Goal: Task Accomplishment & Management: Manage account settings

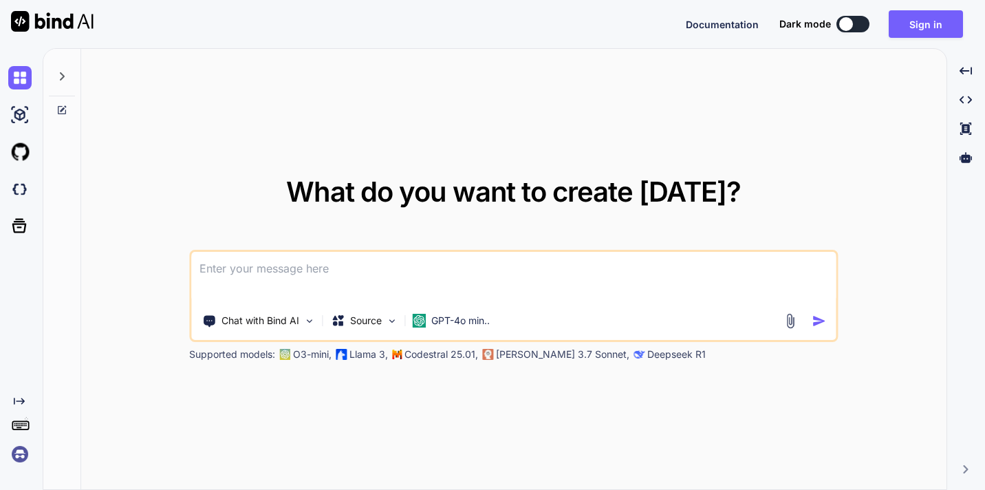
click at [260, 276] on textarea at bounding box center [513, 277] width 644 height 51
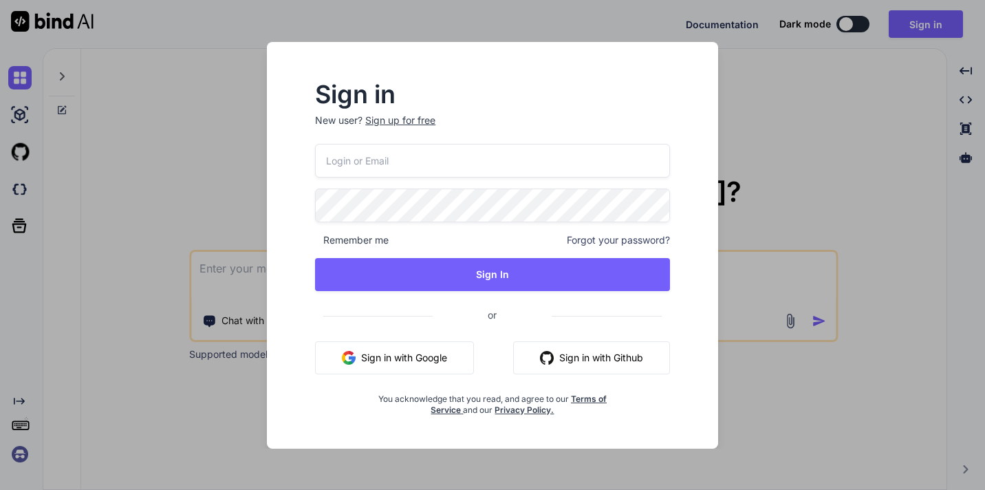
click at [219, 138] on div "Sign in New user? Sign up for free Remember me Forgot your password? Sign In or…" at bounding box center [492, 245] width 985 height 490
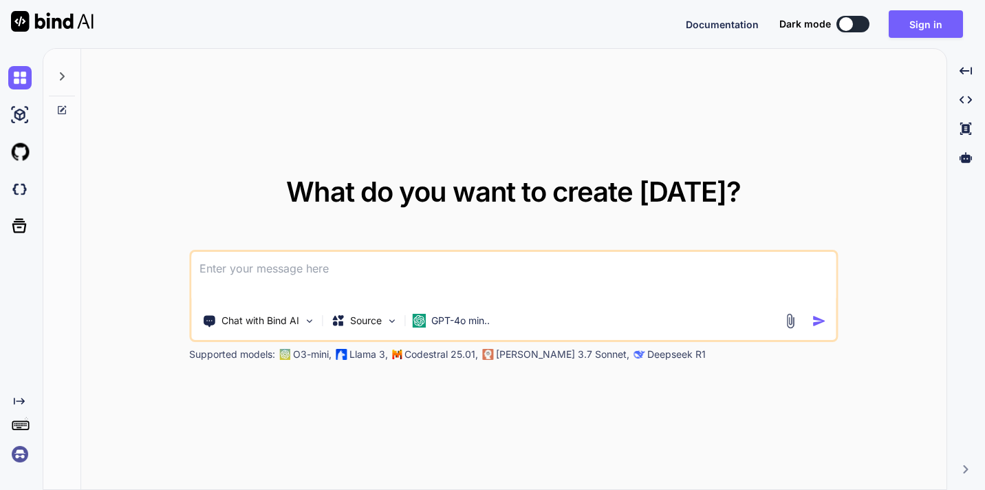
click at [273, 271] on textarea at bounding box center [513, 277] width 644 height 51
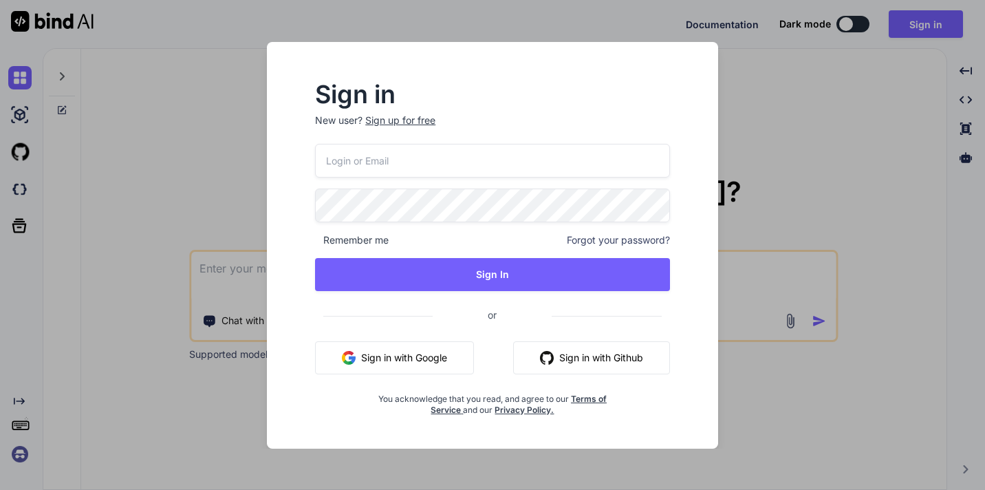
click at [406, 365] on button "Sign in with Google" at bounding box center [394, 357] width 159 height 33
click at [914, 24] on div "Sign in New user? Sign up for free Remember me Forgot your password? Sign In or…" at bounding box center [492, 245] width 985 height 490
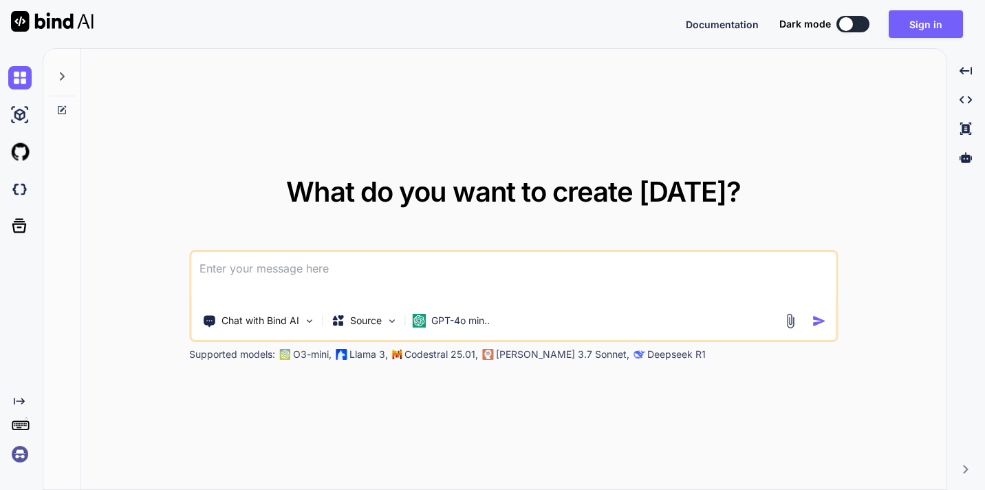
click at [357, 268] on textarea at bounding box center [513, 277] width 644 height 51
click at [325, 257] on textarea at bounding box center [513, 277] width 644 height 51
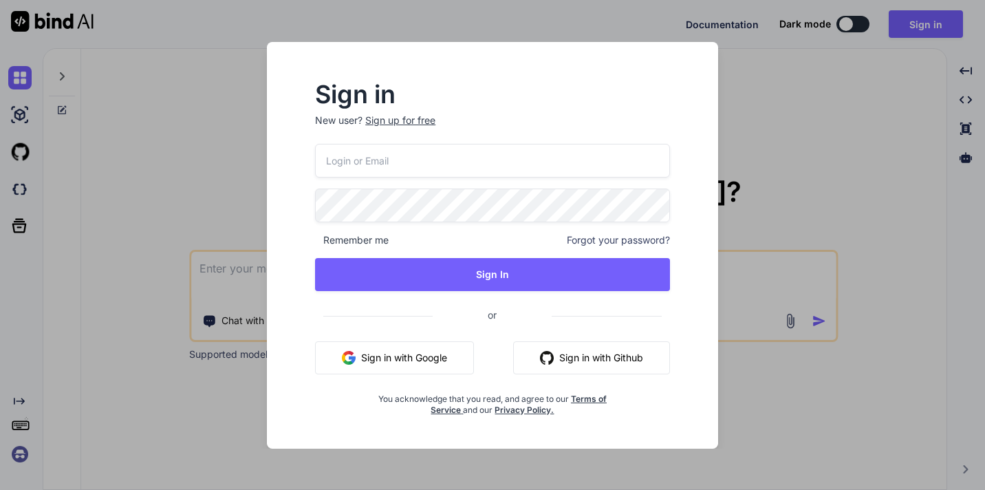
click at [437, 360] on button "Sign in with Google" at bounding box center [394, 357] width 159 height 33
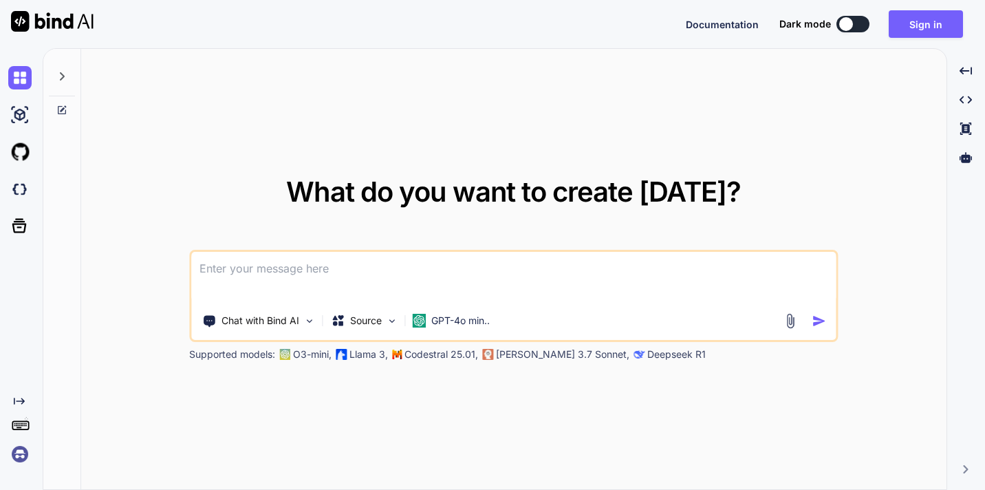
click at [321, 269] on textarea at bounding box center [513, 277] width 644 height 51
click at [903, 29] on button "Sign in" at bounding box center [926, 24] width 74 height 28
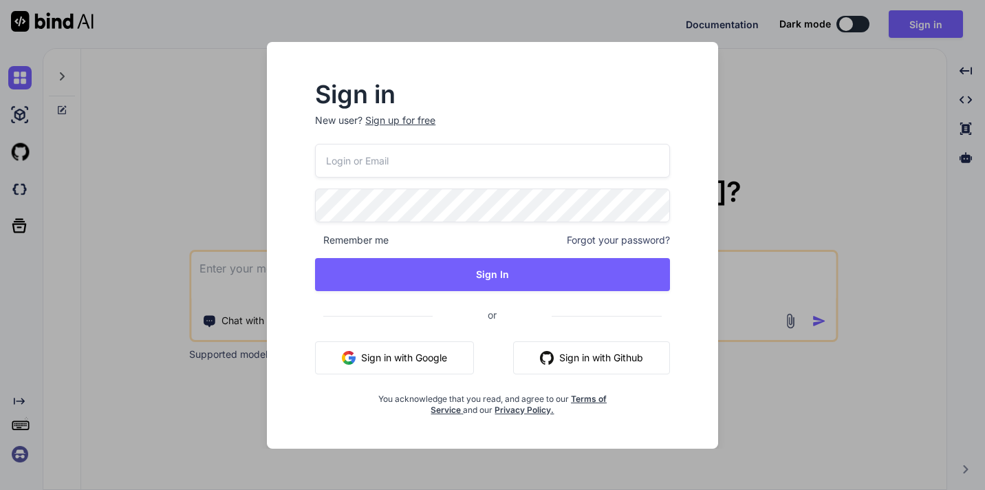
click at [413, 153] on input "email" at bounding box center [492, 161] width 355 height 34
